Goal: Navigation & Orientation: Find specific page/section

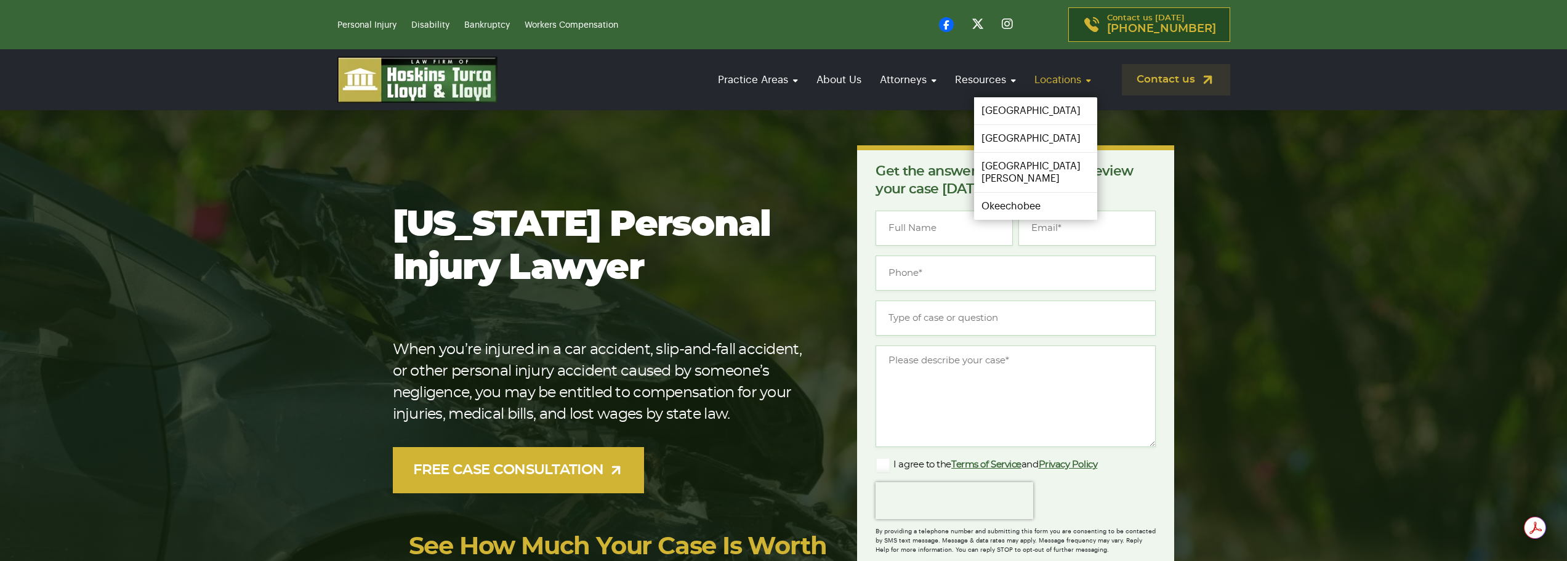
click at [1056, 81] on link "Locations" at bounding box center [1062, 79] width 69 height 35
